Goal: Navigation & Orientation: Find specific page/section

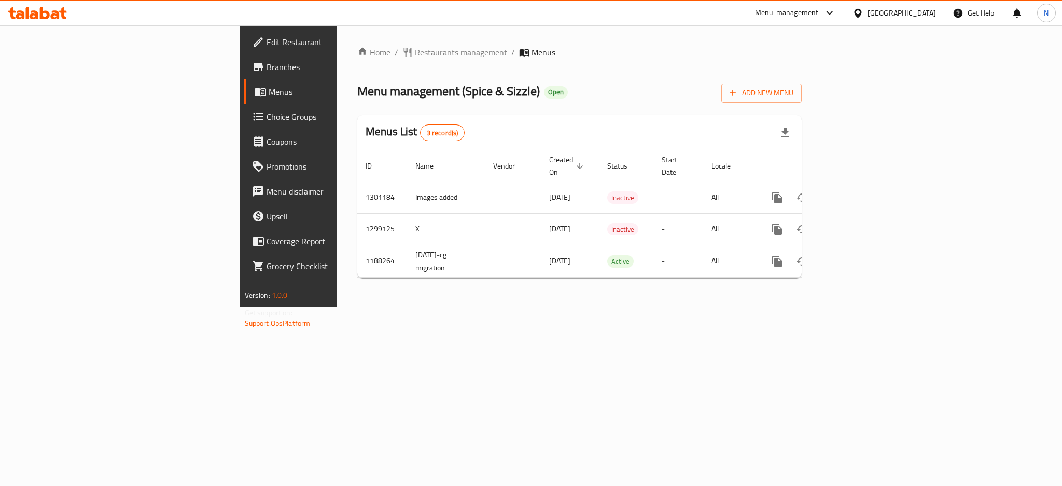
click at [861, 8] on icon at bounding box center [857, 12] width 7 height 9
click at [814, 271] on div "[GEOGRAPHIC_DATA]" at bounding box center [824, 271] width 68 height 11
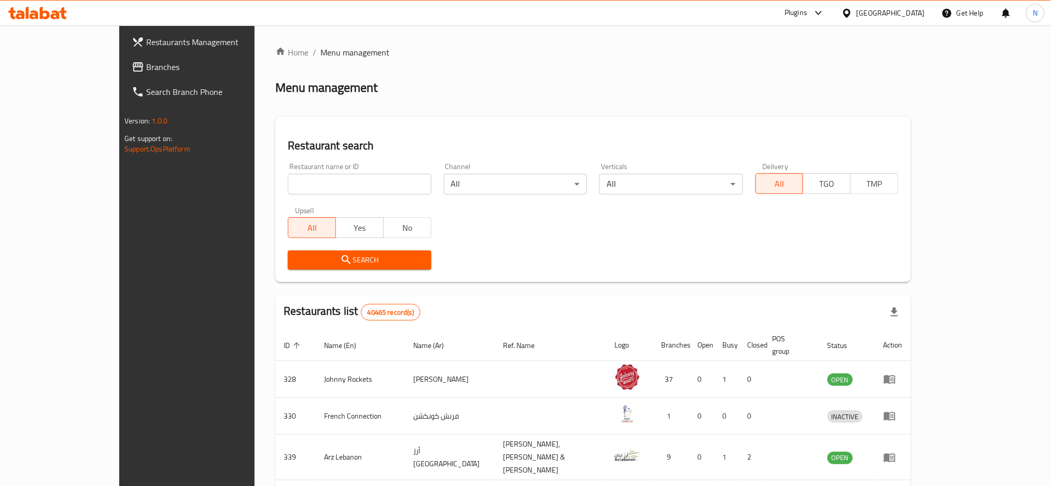
click at [146, 66] on span "Branches" at bounding box center [216, 67] width 141 height 12
